Goal: Task Accomplishment & Management: Use online tool/utility

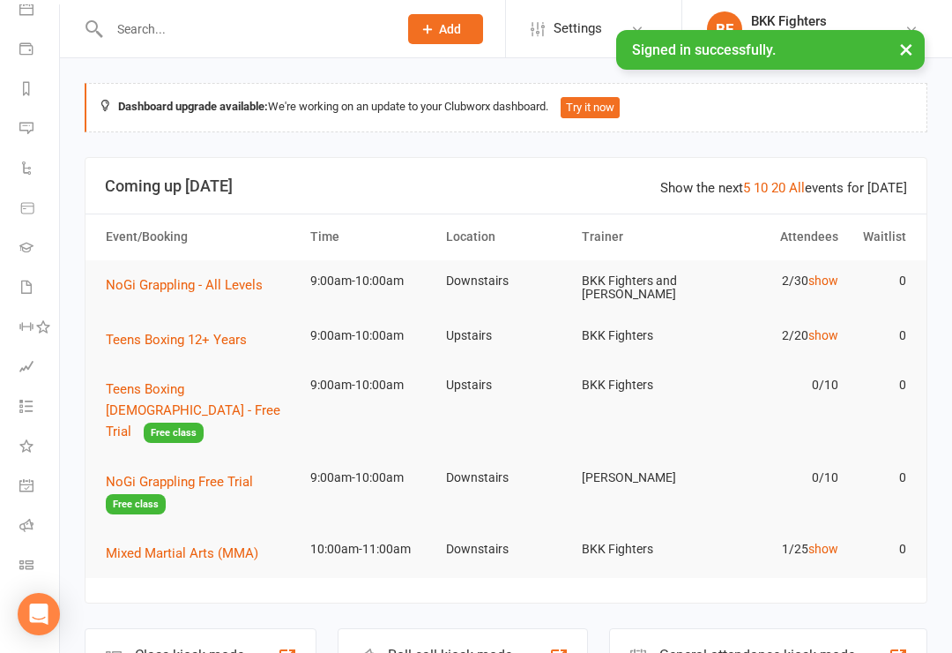
scroll to position [178, 2]
click at [14, 479] on li "General attendance" at bounding box center [27, 487] width 59 height 40
click at [25, 484] on icon at bounding box center [27, 487] width 6 height 6
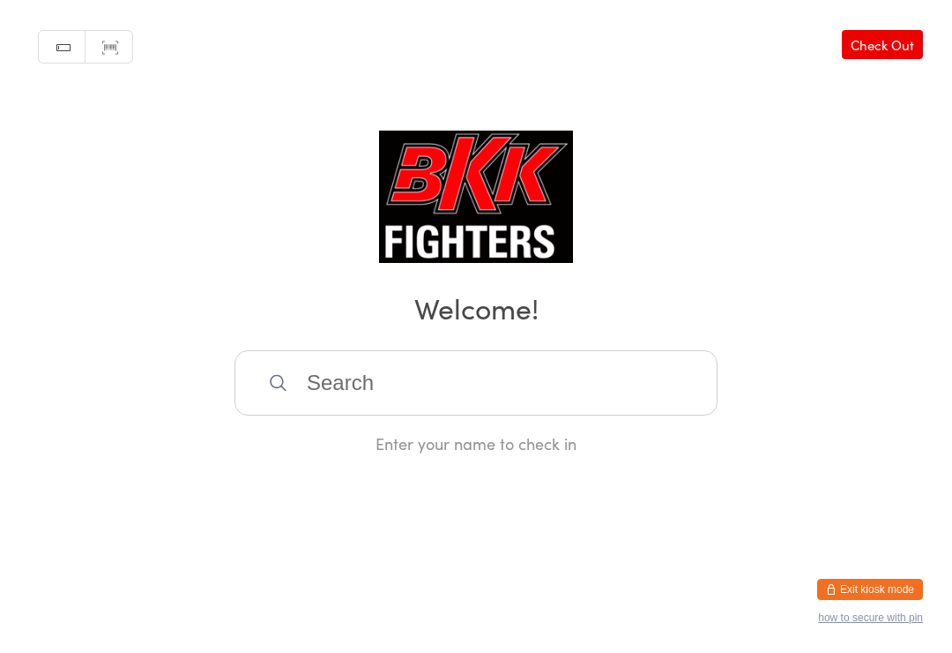
click at [365, 386] on input "search" at bounding box center [476, 382] width 483 height 65
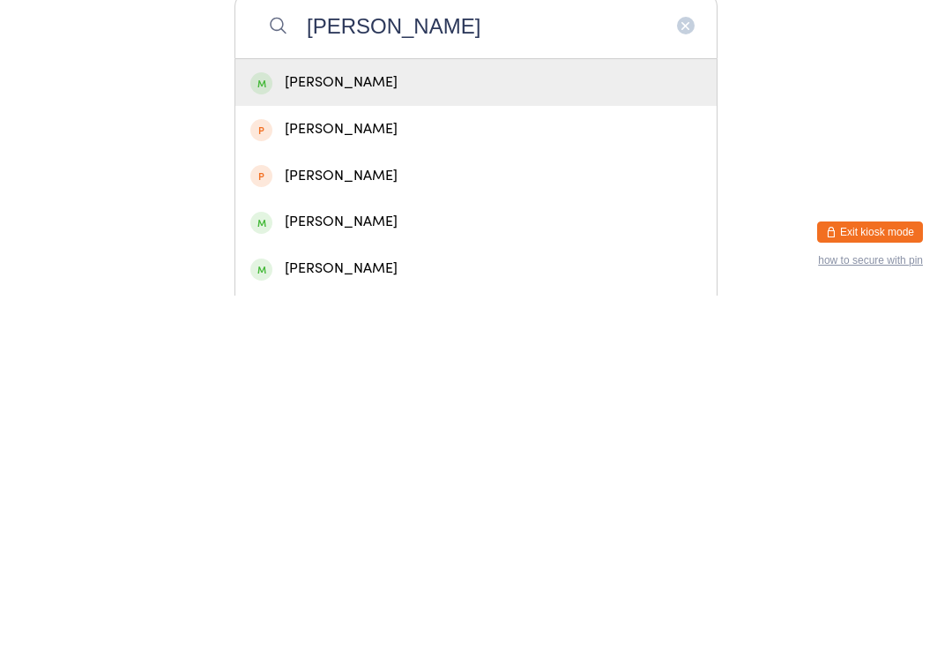
type input "[PERSON_NAME]"
click at [335, 428] on div "[PERSON_NAME]" at bounding box center [476, 440] width 452 height 24
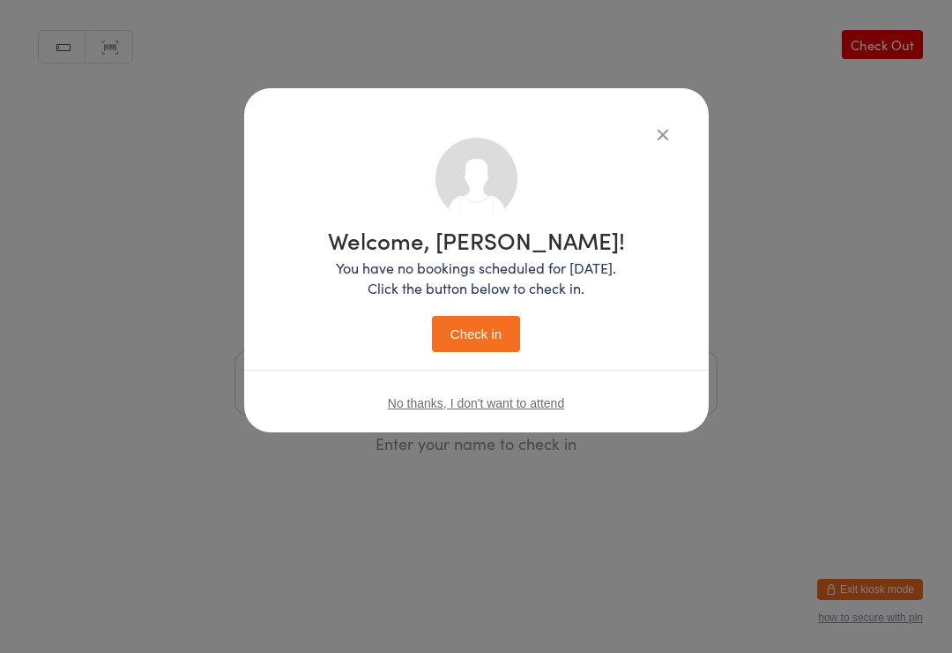
click at [481, 328] on button "Check in" at bounding box center [476, 334] width 88 height 36
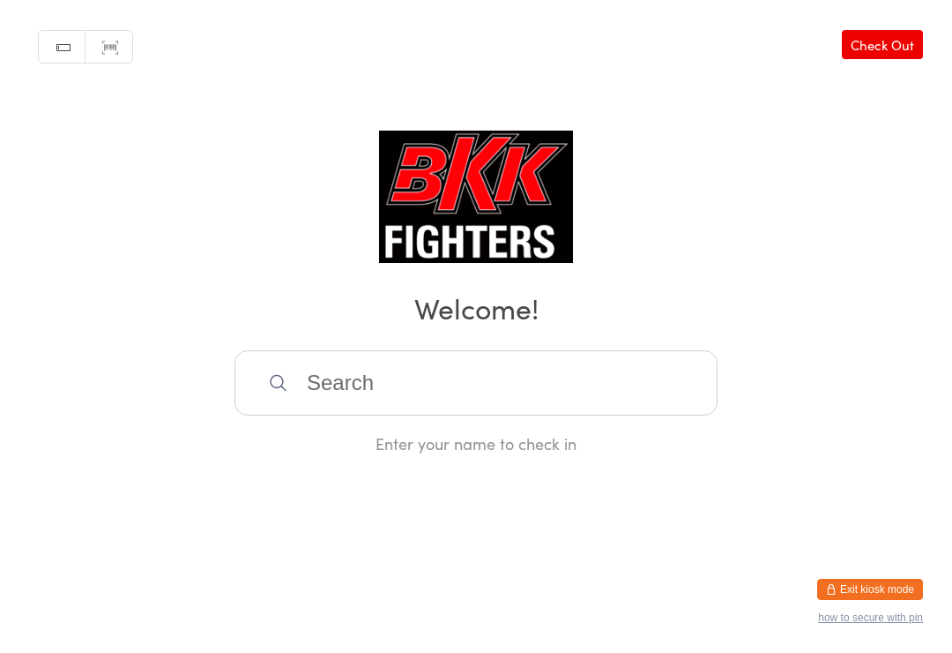
click at [593, 385] on input "search" at bounding box center [476, 382] width 483 height 65
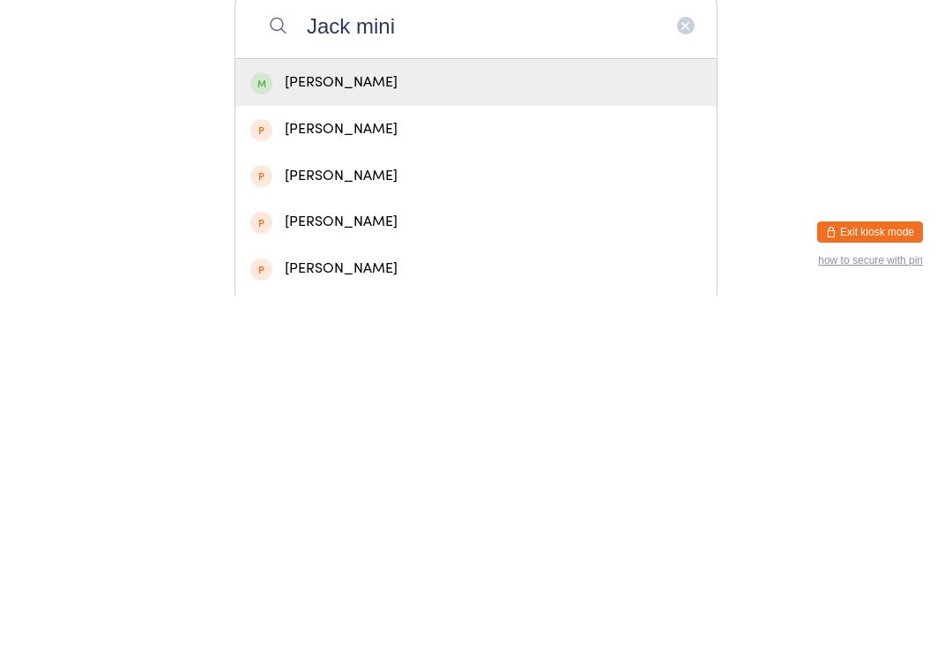
type input "Jack mini"
click at [459, 428] on div "[PERSON_NAME]" at bounding box center [476, 440] width 452 height 24
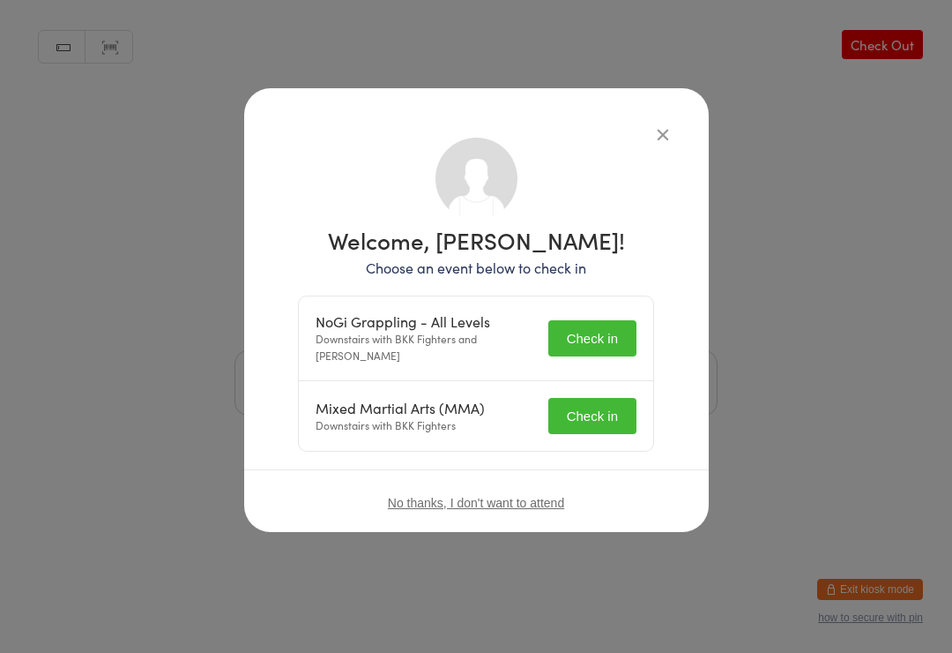
click at [613, 342] on button "Check in" at bounding box center [593, 338] width 88 height 36
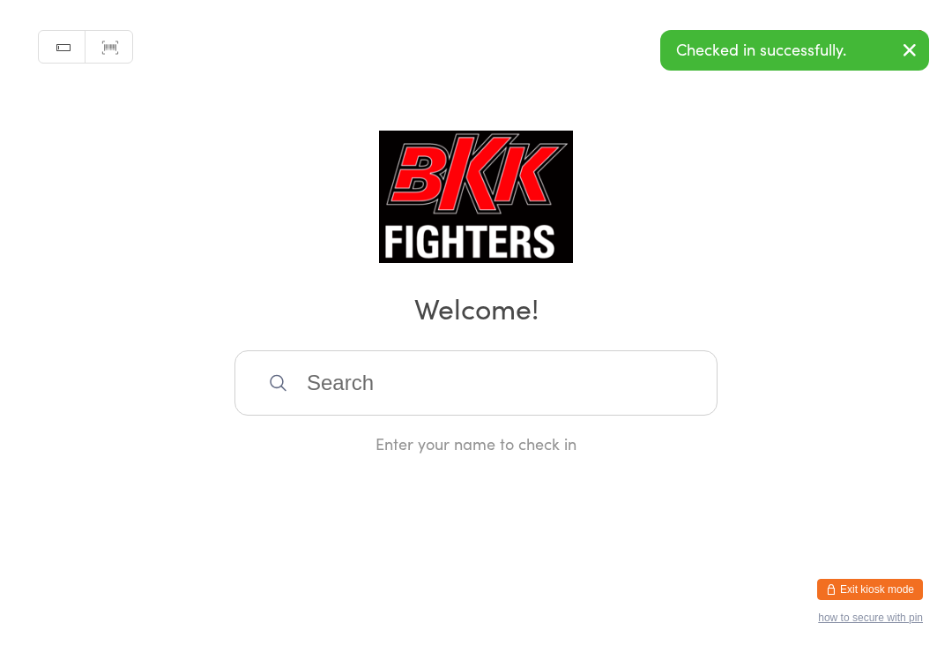
click at [579, 392] on input "search" at bounding box center [476, 382] width 483 height 65
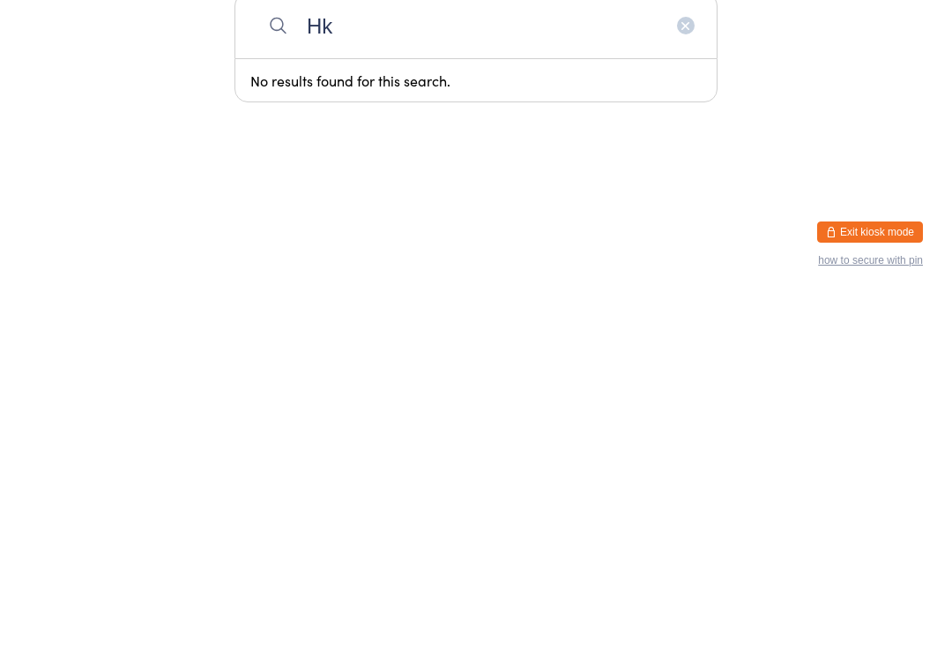
type input "H"
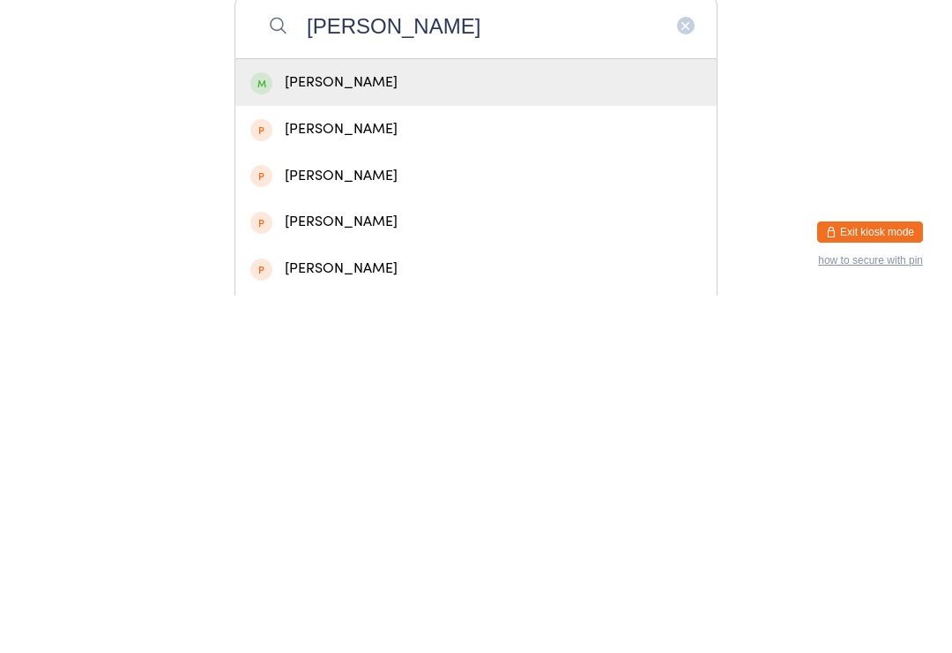
type input "[PERSON_NAME]"
click at [424, 428] on div "[PERSON_NAME]" at bounding box center [476, 440] width 452 height 24
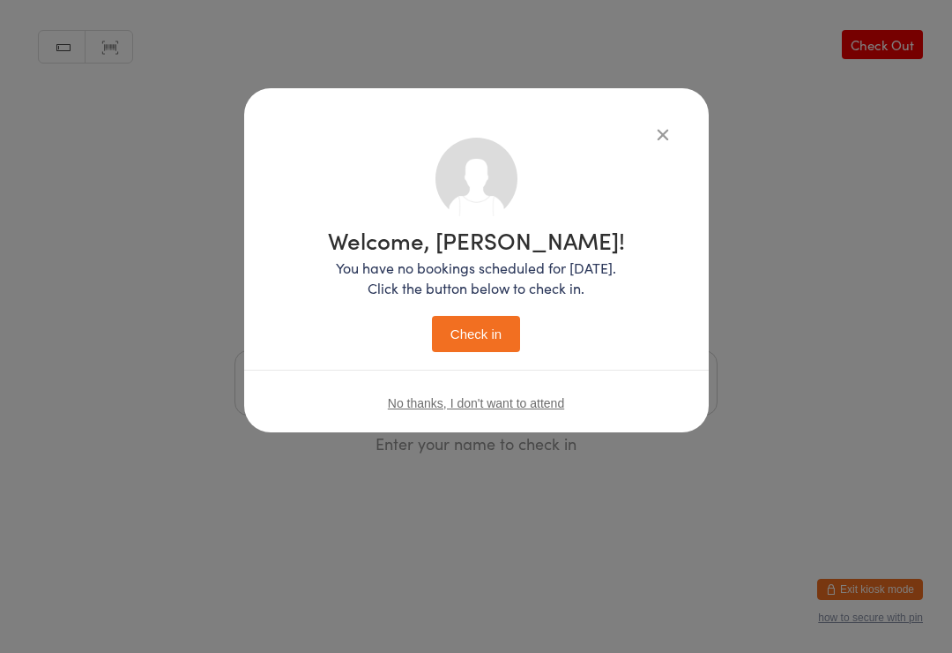
click at [499, 329] on button "Check in" at bounding box center [476, 334] width 88 height 36
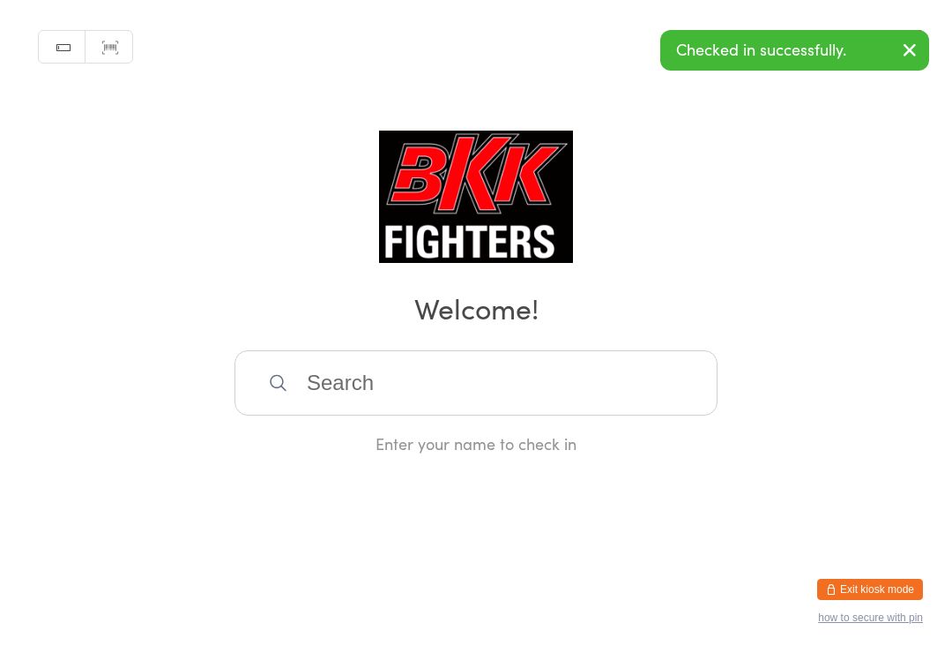
click at [478, 402] on input "search" at bounding box center [476, 382] width 483 height 65
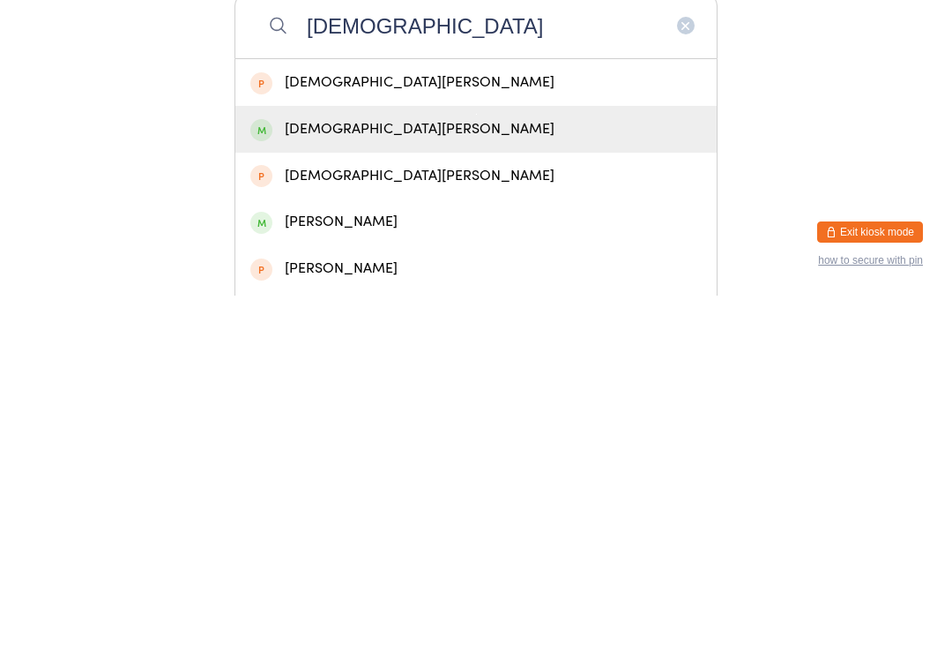
type input "[DEMOGRAPHIC_DATA]"
click at [372, 474] on div "[DEMOGRAPHIC_DATA][PERSON_NAME]" at bounding box center [476, 486] width 452 height 24
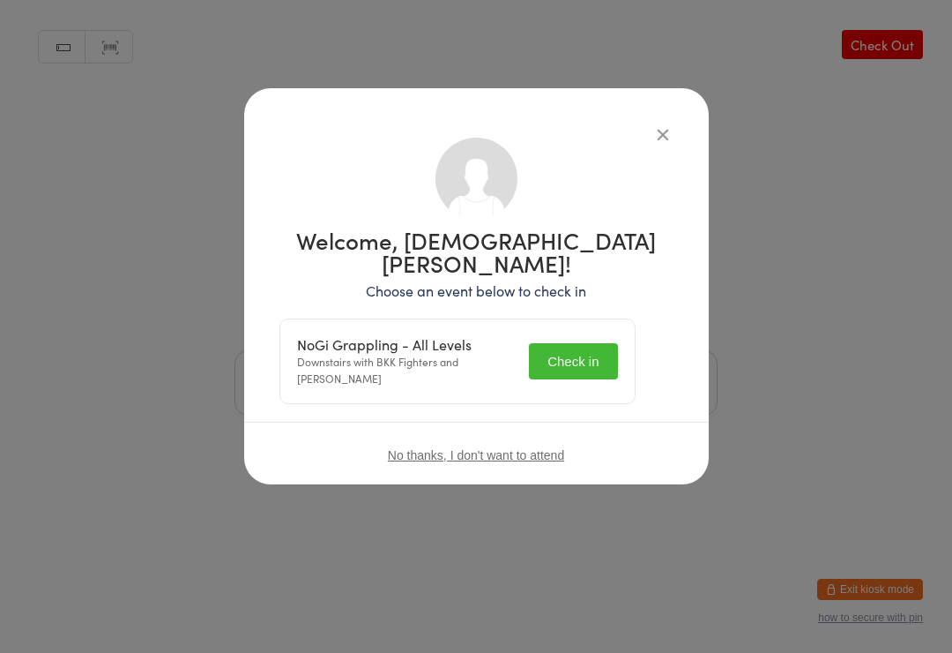
click at [598, 343] on button "Check in" at bounding box center [573, 361] width 88 height 36
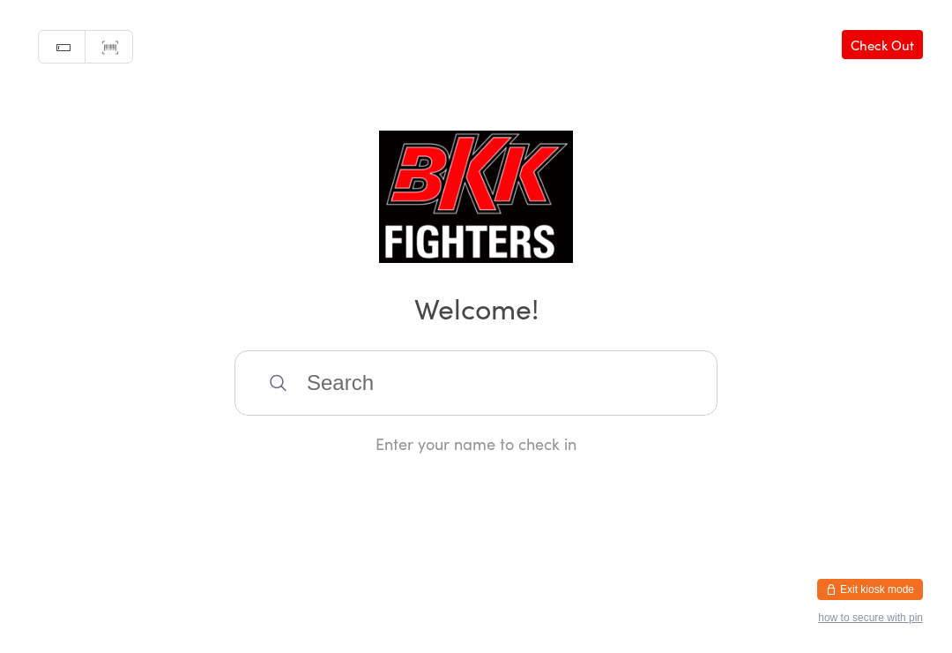
click at [439, 353] on div "Manual search Scanner input Check Out Welcome! Enter your name to check in" at bounding box center [476, 227] width 952 height 454
click at [534, 327] on h2 "Welcome!" at bounding box center [476, 307] width 917 height 40
click at [599, 358] on input "search" at bounding box center [476, 382] width 483 height 65
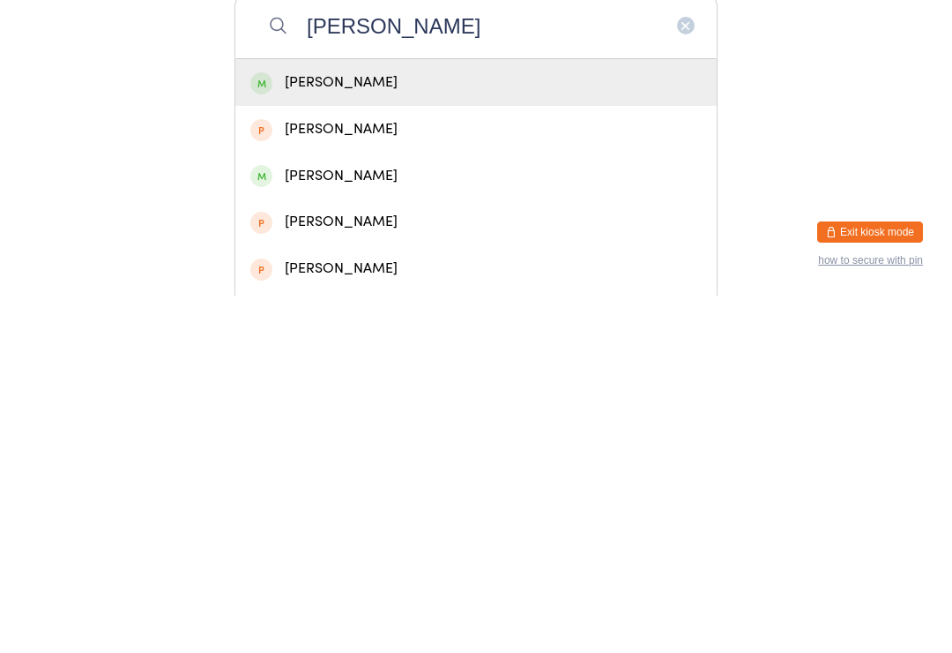
type input "[PERSON_NAME]"
click at [426, 428] on div "[PERSON_NAME]" at bounding box center [476, 440] width 452 height 24
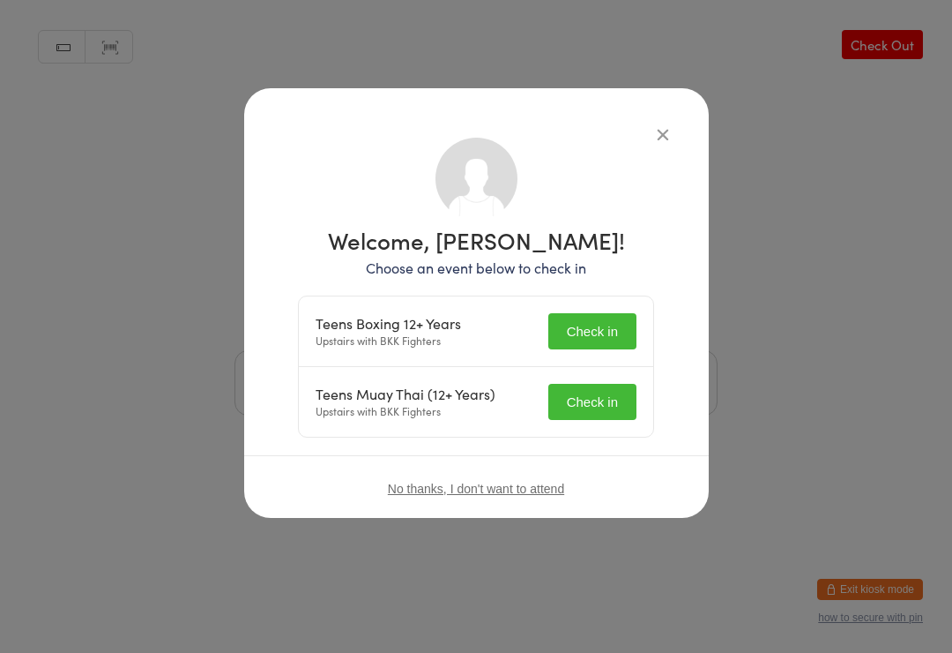
click at [610, 323] on button "Check in" at bounding box center [593, 331] width 88 height 36
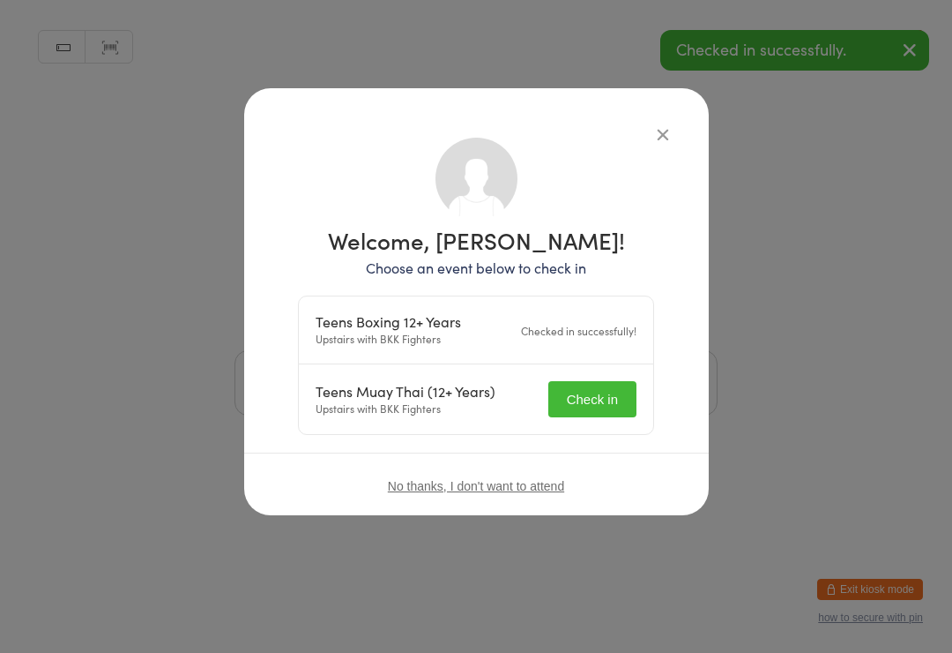
click at [592, 408] on button "Check in" at bounding box center [593, 399] width 88 height 36
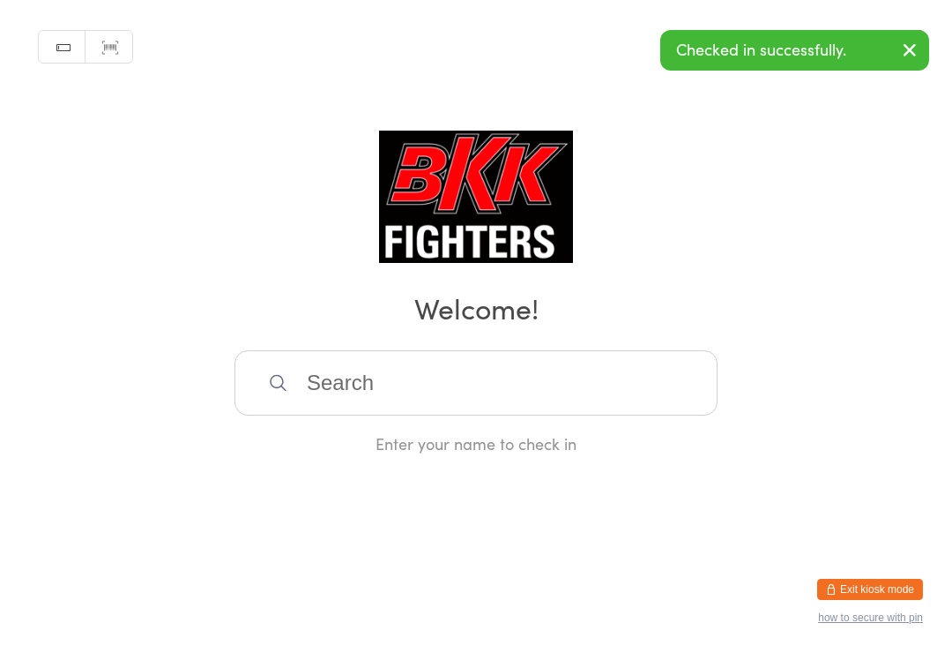
click at [505, 392] on input "search" at bounding box center [476, 382] width 483 height 65
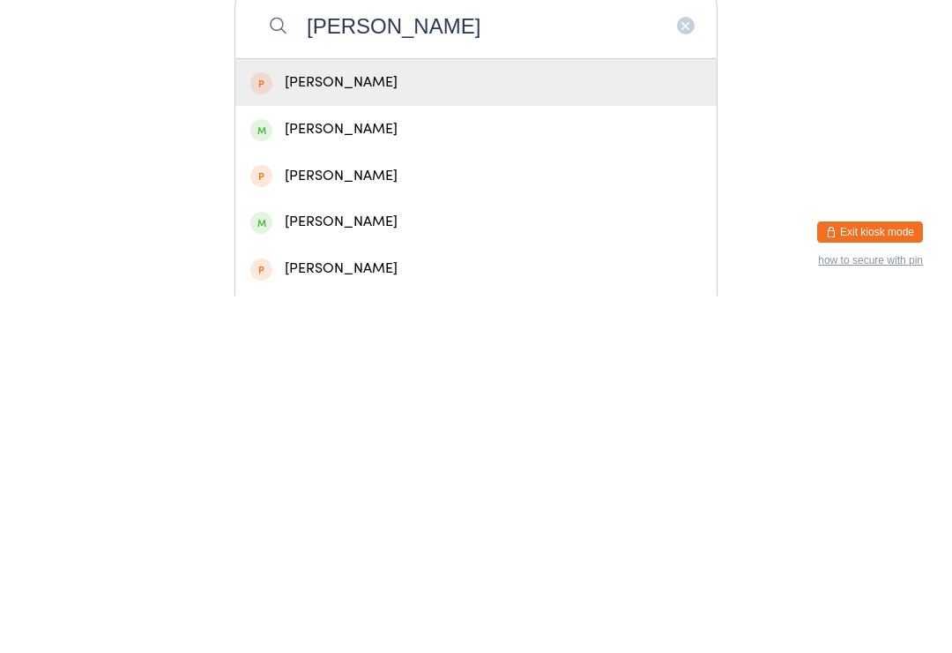
type input "[PERSON_NAME]"
click at [364, 463] on div "[PERSON_NAME]" at bounding box center [476, 486] width 482 height 47
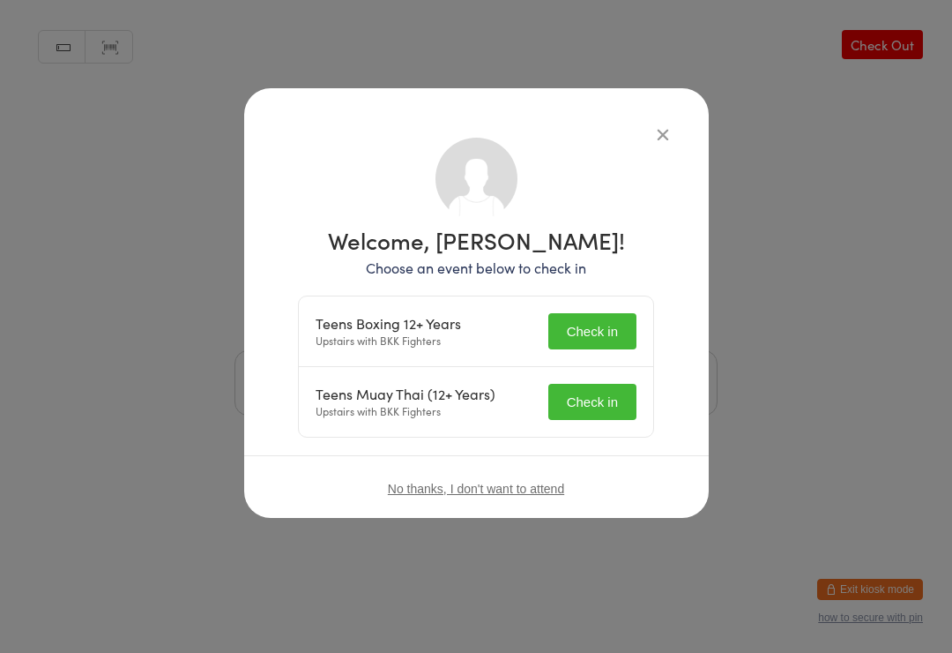
click at [576, 334] on button "Check in" at bounding box center [593, 331] width 88 height 36
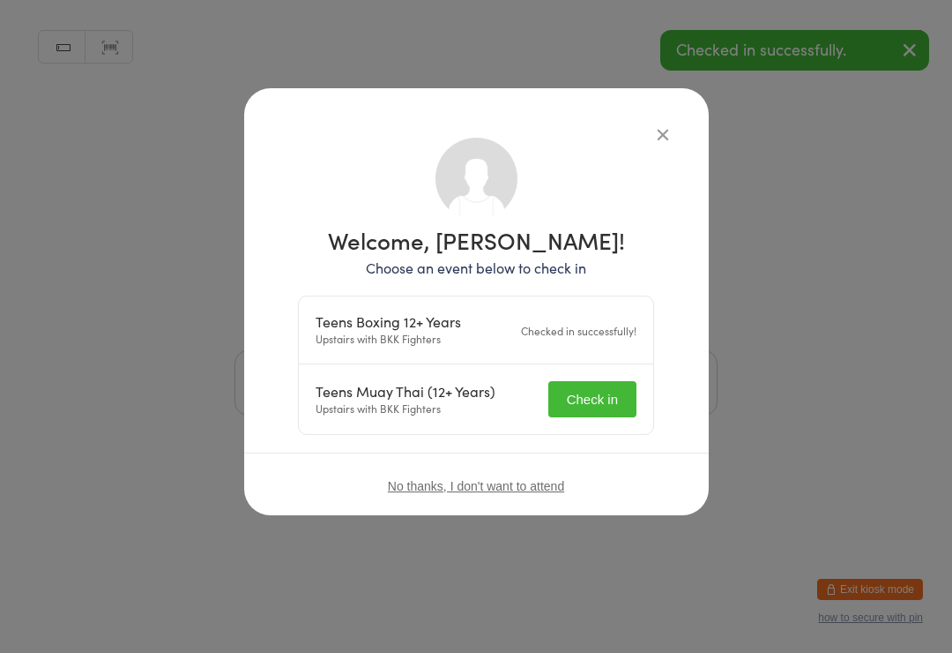
click at [561, 417] on button "Check in" at bounding box center [593, 399] width 88 height 36
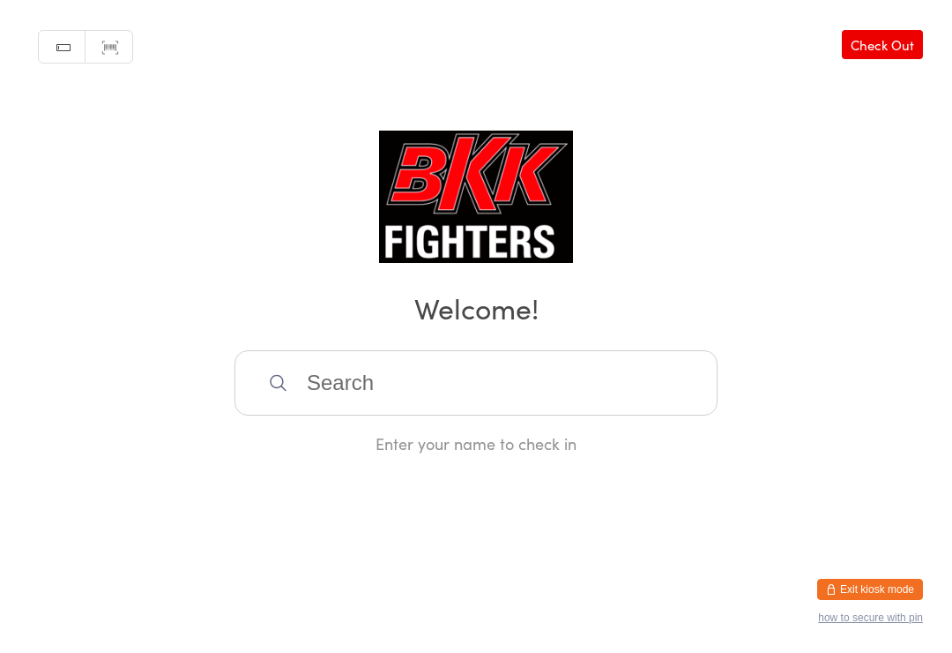
click at [436, 406] on input "search" at bounding box center [476, 382] width 483 height 65
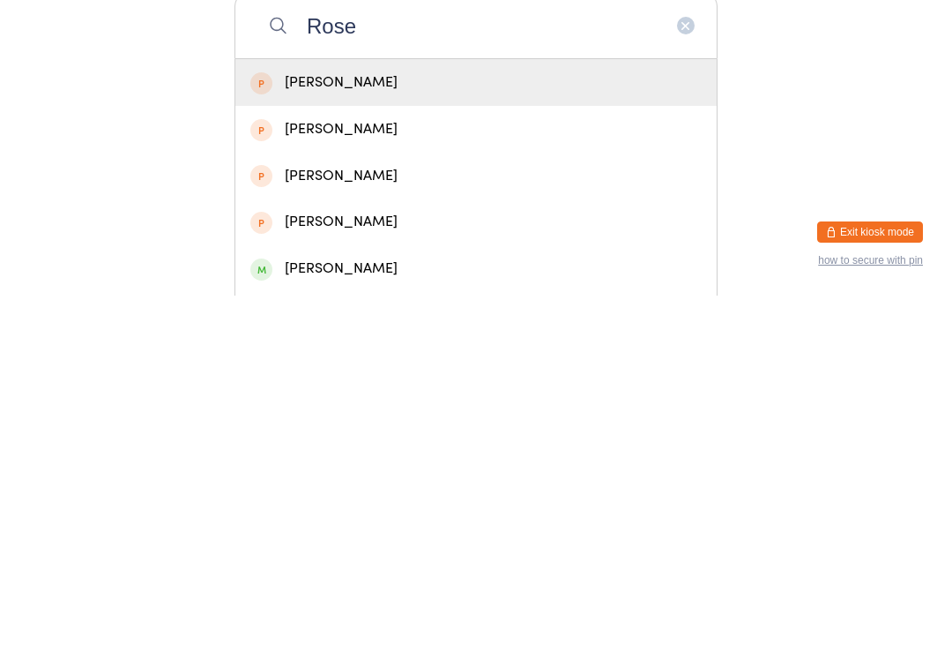
type input "Rose"
click at [403, 614] on div "[PERSON_NAME]" at bounding box center [476, 626] width 452 height 24
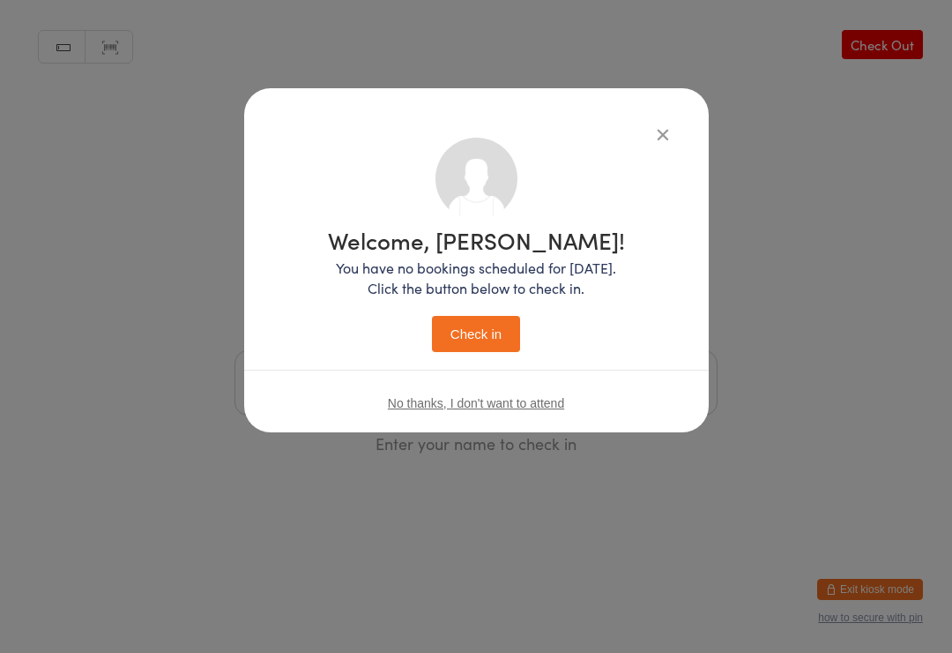
click at [664, 126] on icon "button" at bounding box center [662, 133] width 19 height 19
